Goal: Task Accomplishment & Management: Manage account settings

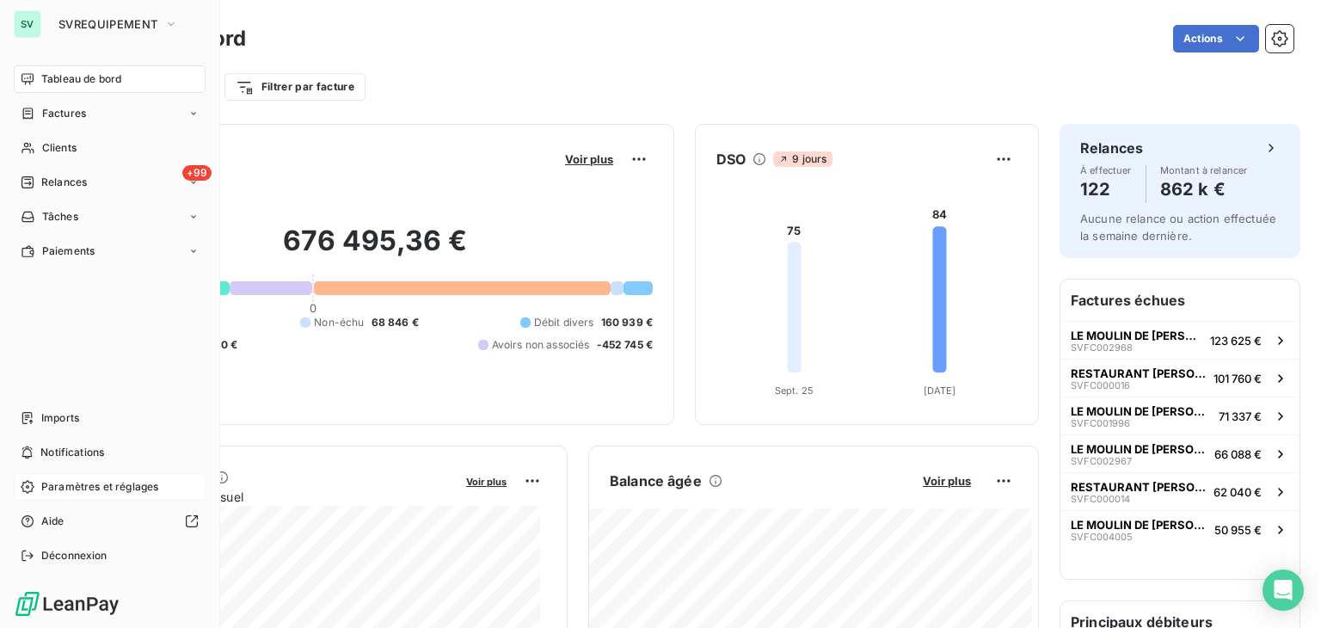
click at [106, 488] on span "Paramètres et réglages" at bounding box center [99, 486] width 117 height 15
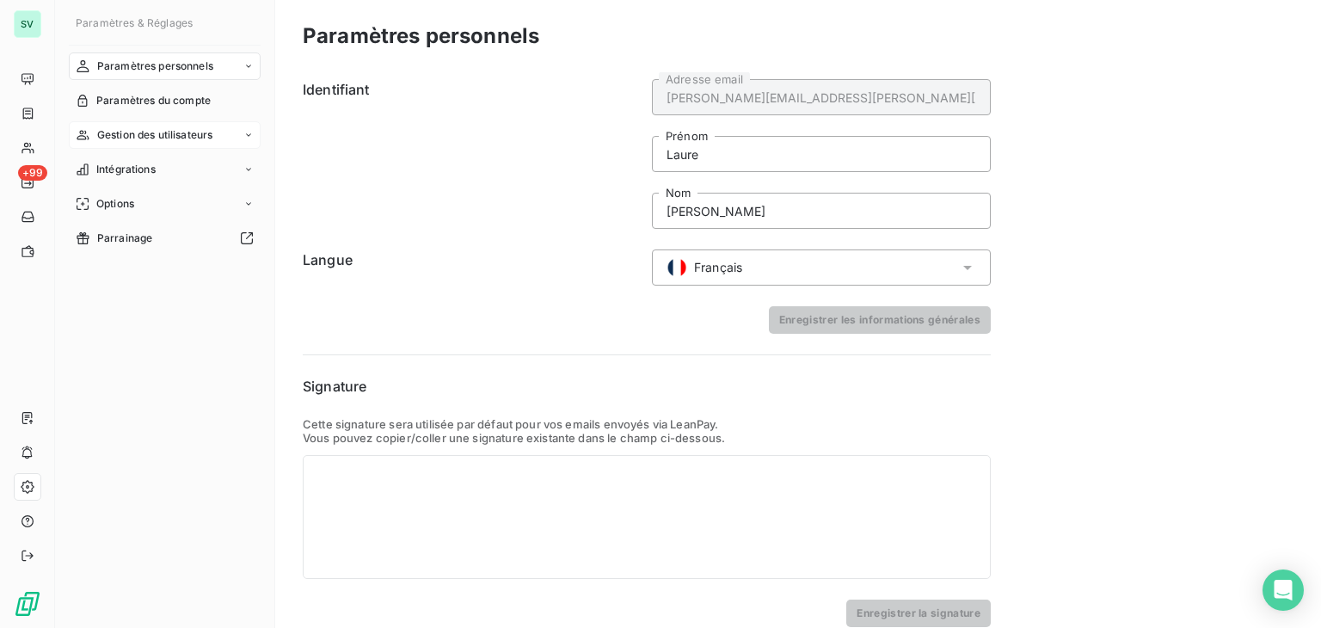
click at [151, 132] on span "Gestion des utilisateurs" at bounding box center [155, 134] width 116 height 15
